Goal: Transaction & Acquisition: Purchase product/service

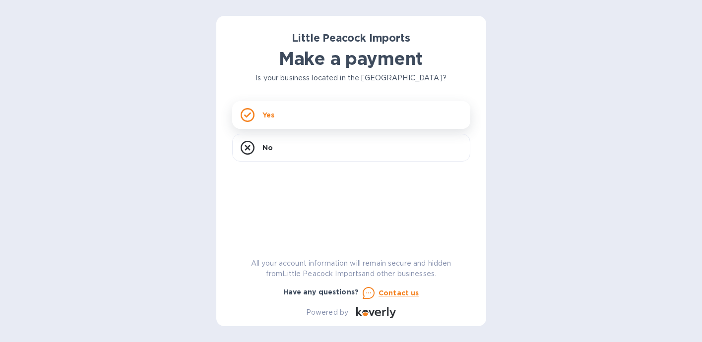
click at [291, 110] on div "Yes" at bounding box center [351, 115] width 238 height 28
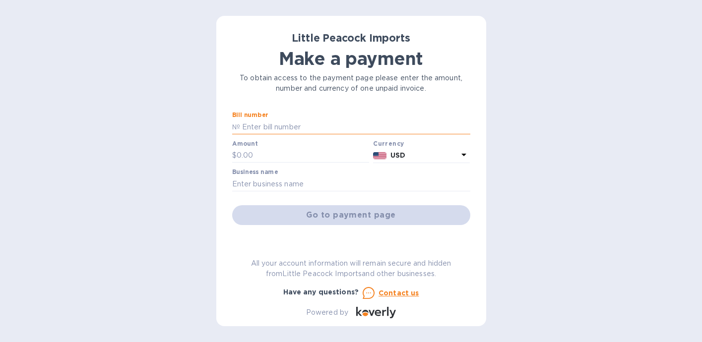
click at [283, 126] on input "text" at bounding box center [355, 126] width 230 height 15
paste input "2508281"
click at [251, 128] on input "LP 2508281" at bounding box center [355, 126] width 230 height 15
type input "LP2508281"
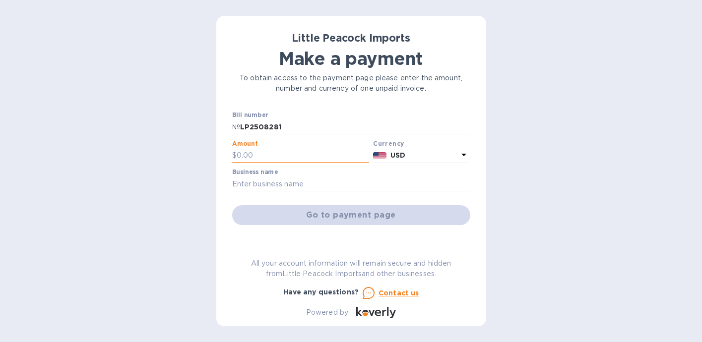
paste input "820.00"
type input "820.00"
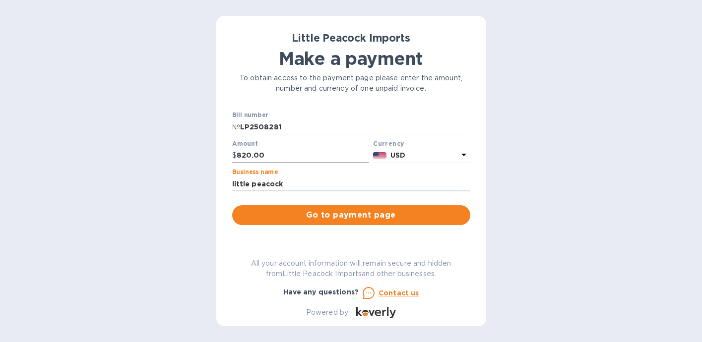
type input "little"
type input "Wet Whistle Wines"
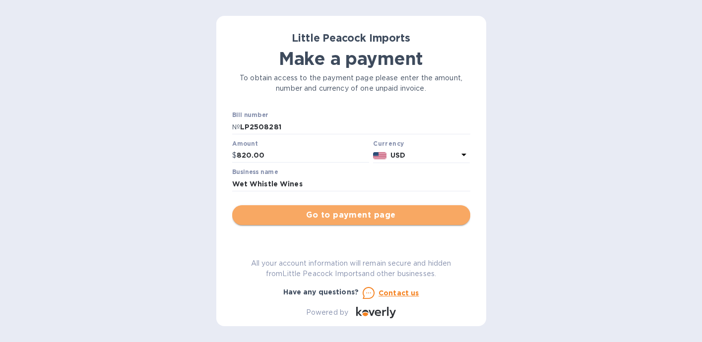
click at [366, 212] on span "Go to payment page" at bounding box center [351, 215] width 222 height 12
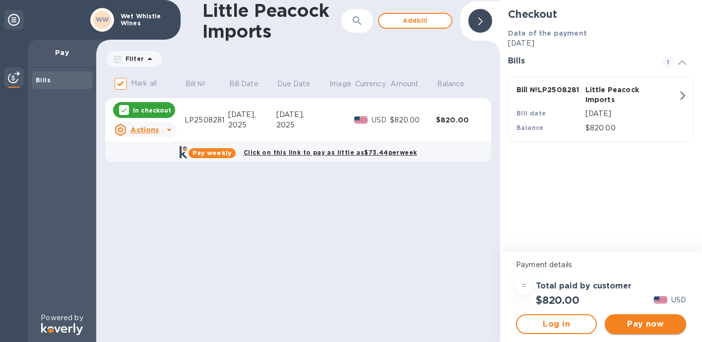
click at [654, 323] on span "Pay now" at bounding box center [644, 324] width 65 height 12
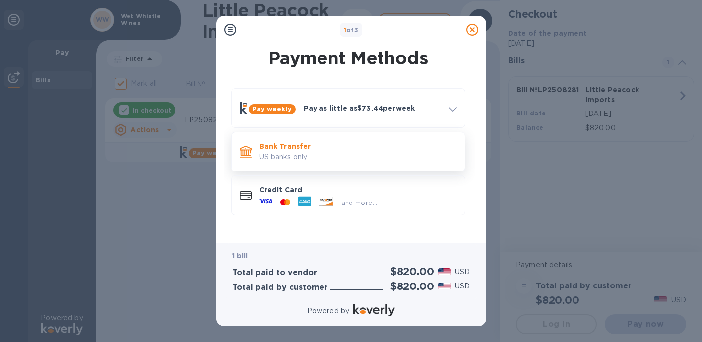
click at [365, 147] on p "Bank Transfer" at bounding box center [357, 146] width 197 height 10
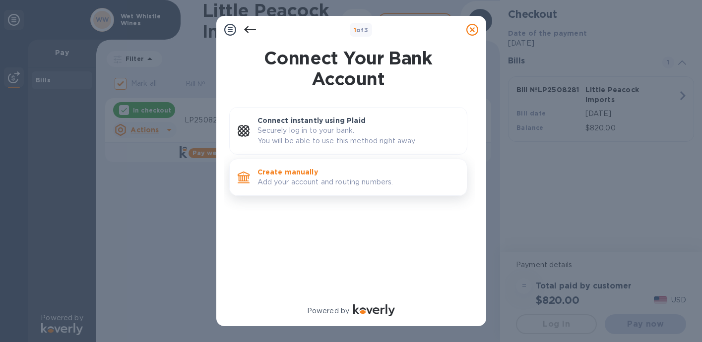
click at [332, 182] on p "Add your account and routing numbers." at bounding box center [357, 182] width 201 height 10
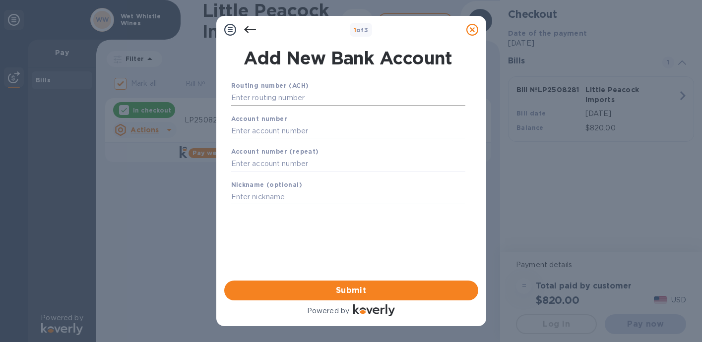
click at [288, 95] on input "text" at bounding box center [348, 98] width 234 height 15
paste input "021000021"
type input "021000021"
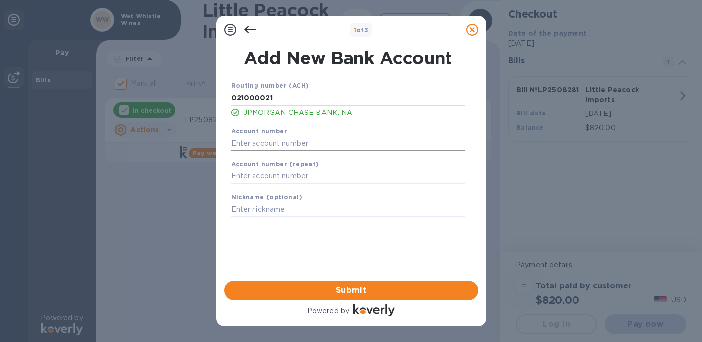
click at [274, 151] on input "text" at bounding box center [348, 143] width 234 height 15
paste input "515381579"
type input "515381579"
click at [279, 177] on input "text" at bounding box center [348, 176] width 234 height 15
paste input "515381579"
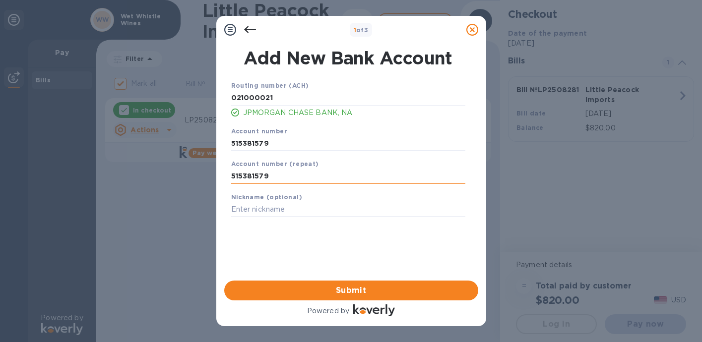
type input "515381579"
click at [374, 289] on span "Submit" at bounding box center [351, 291] width 238 height 12
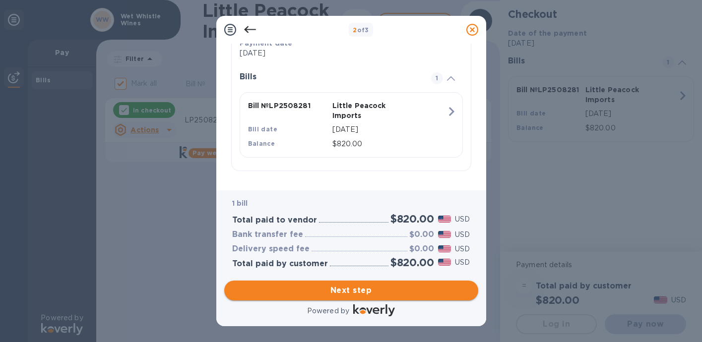
click at [375, 290] on span "Next step" at bounding box center [351, 291] width 238 height 12
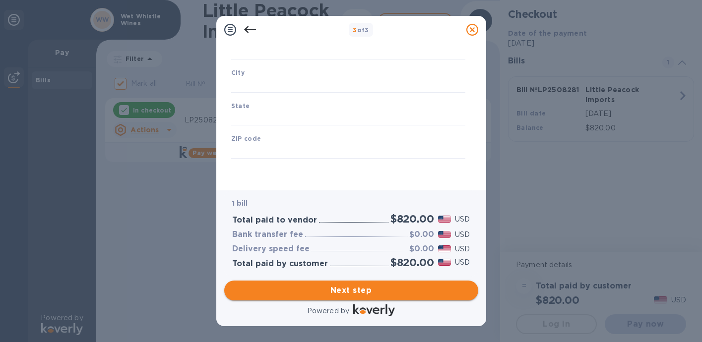
type input "United States"
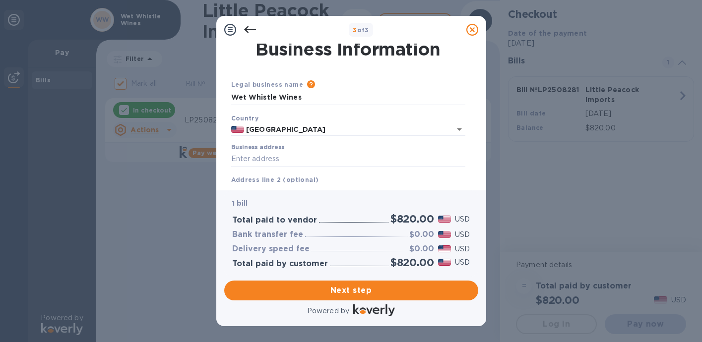
scroll to position [4, 0]
click at [338, 159] on input "Business address" at bounding box center [348, 157] width 234 height 15
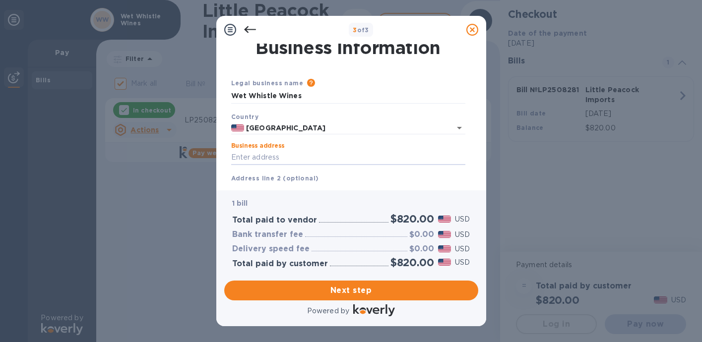
paste input "357 VAN BRUNT ST"
type input "357 Van Brunt Street"
type input "NY"
type input "11231"
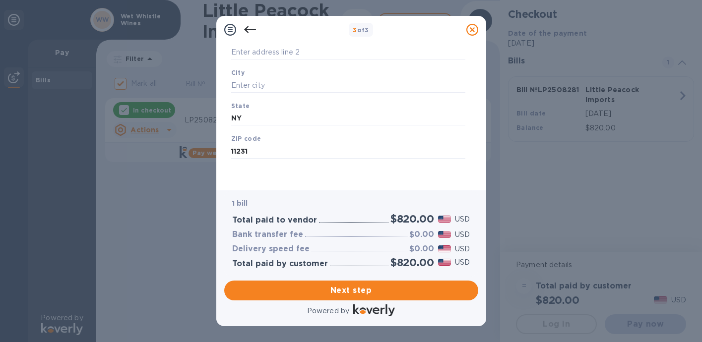
scroll to position [143, 0]
click at [302, 87] on input "text" at bounding box center [348, 85] width 234 height 15
type input "Brooklyn"
click at [365, 286] on span "Next step" at bounding box center [351, 291] width 238 height 12
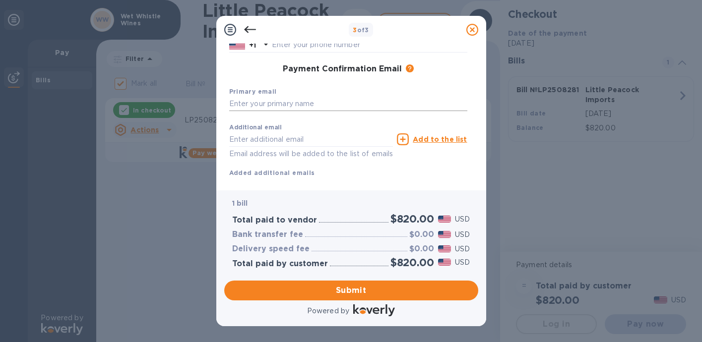
click at [311, 104] on input "text" at bounding box center [348, 104] width 238 height 15
paste input "CHILL@WETWHISTLEWINES.COM"
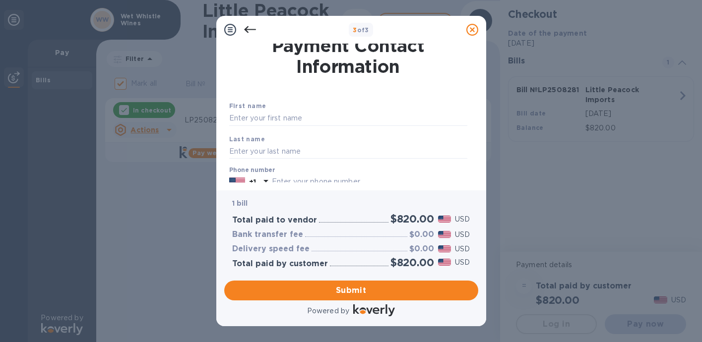
scroll to position [0, 0]
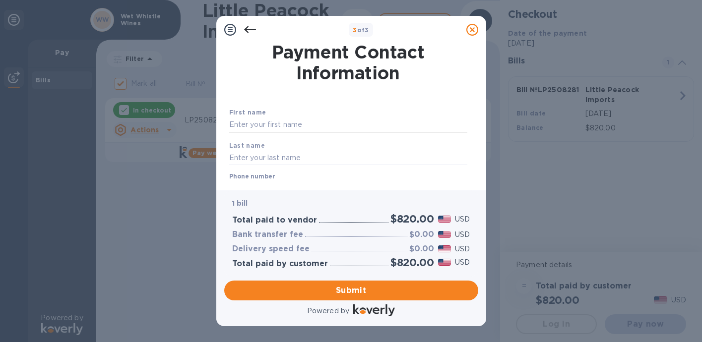
type input "CHILL@WETWHISTLEWINES.COM"
click at [334, 125] on input "text" at bounding box center [348, 125] width 238 height 15
type input "Corey"
type input "Hill"
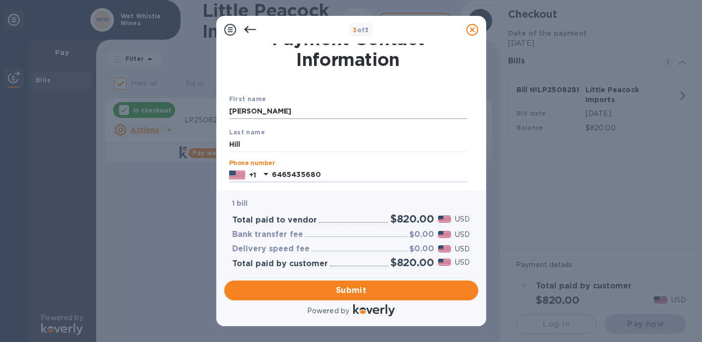
type input "6465435680"
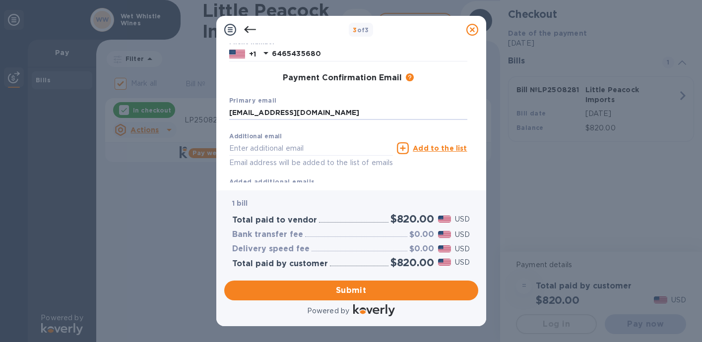
scroll to position [167, 0]
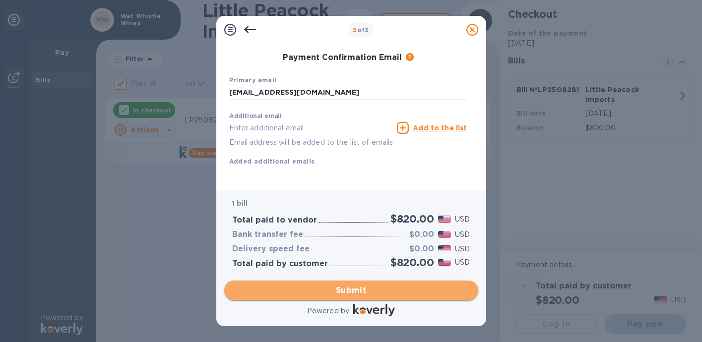
click at [408, 287] on span "Submit" at bounding box center [351, 291] width 238 height 12
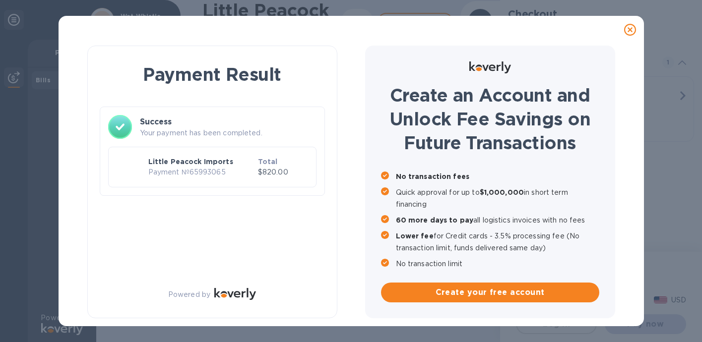
checkbox input "false"
